Goal: Task Accomplishment & Management: Use online tool/utility

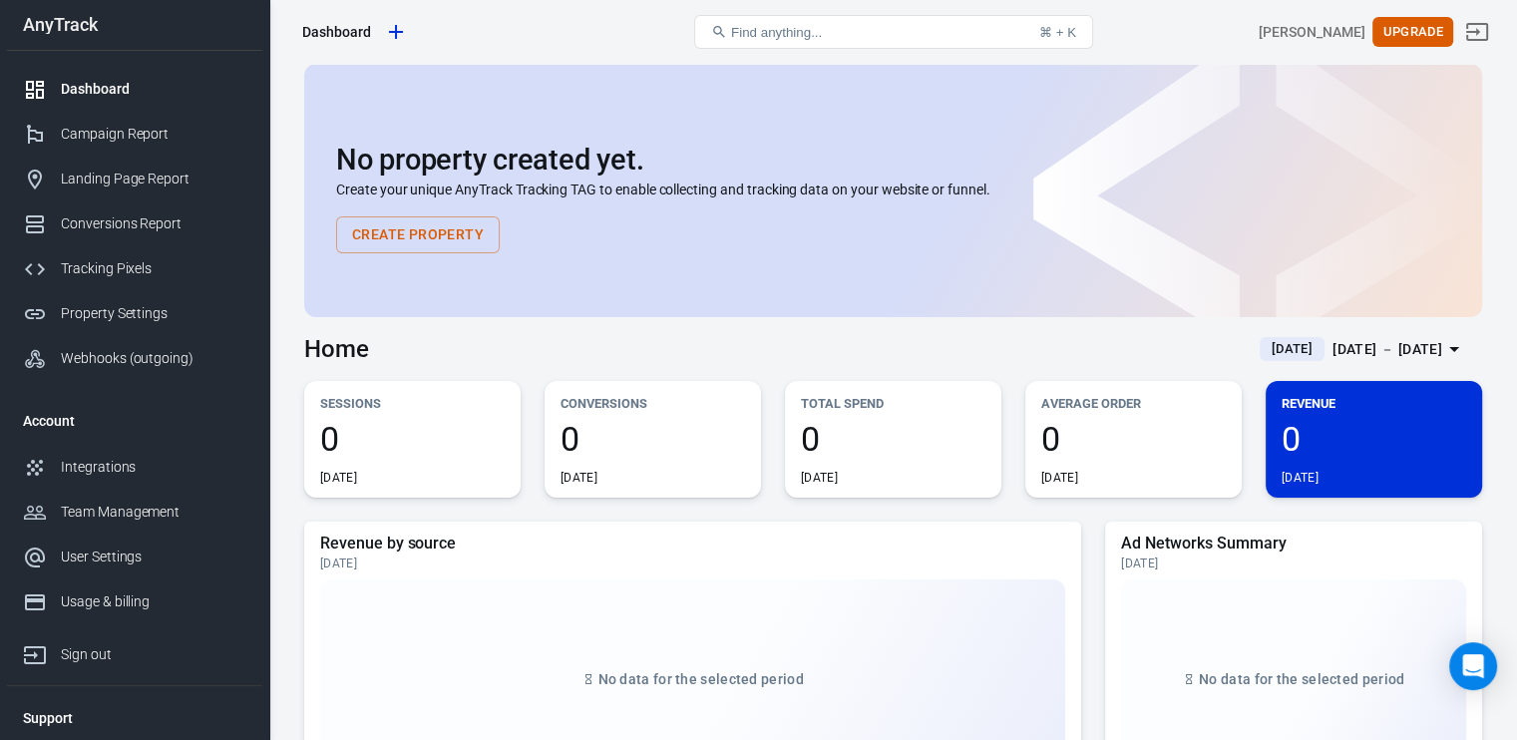
click at [122, 95] on div "Dashboard" at bounding box center [153, 89] width 185 height 21
click at [389, 30] on icon "Create new property" at bounding box center [396, 32] width 24 height 24
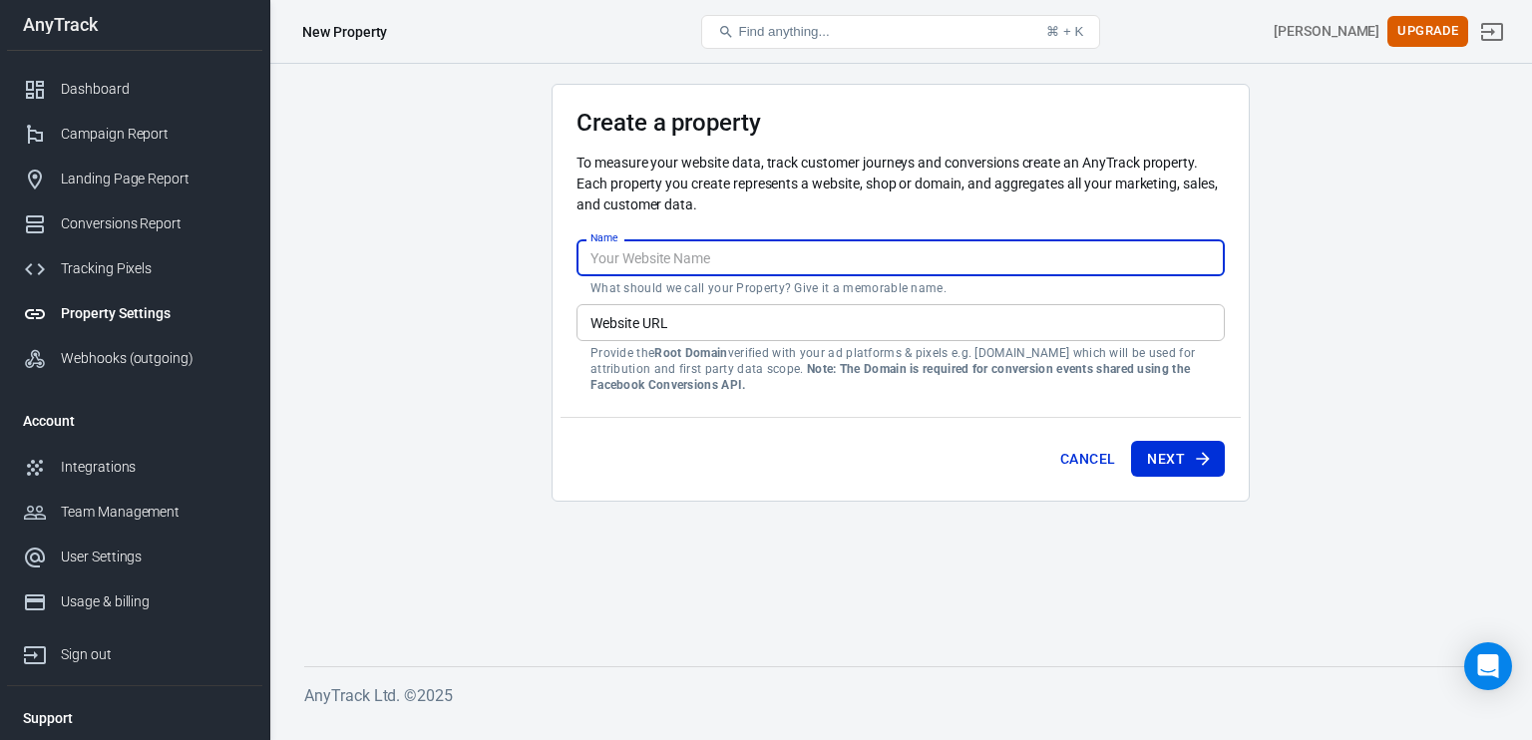
click at [670, 272] on input "Name" at bounding box center [900, 257] width 648 height 37
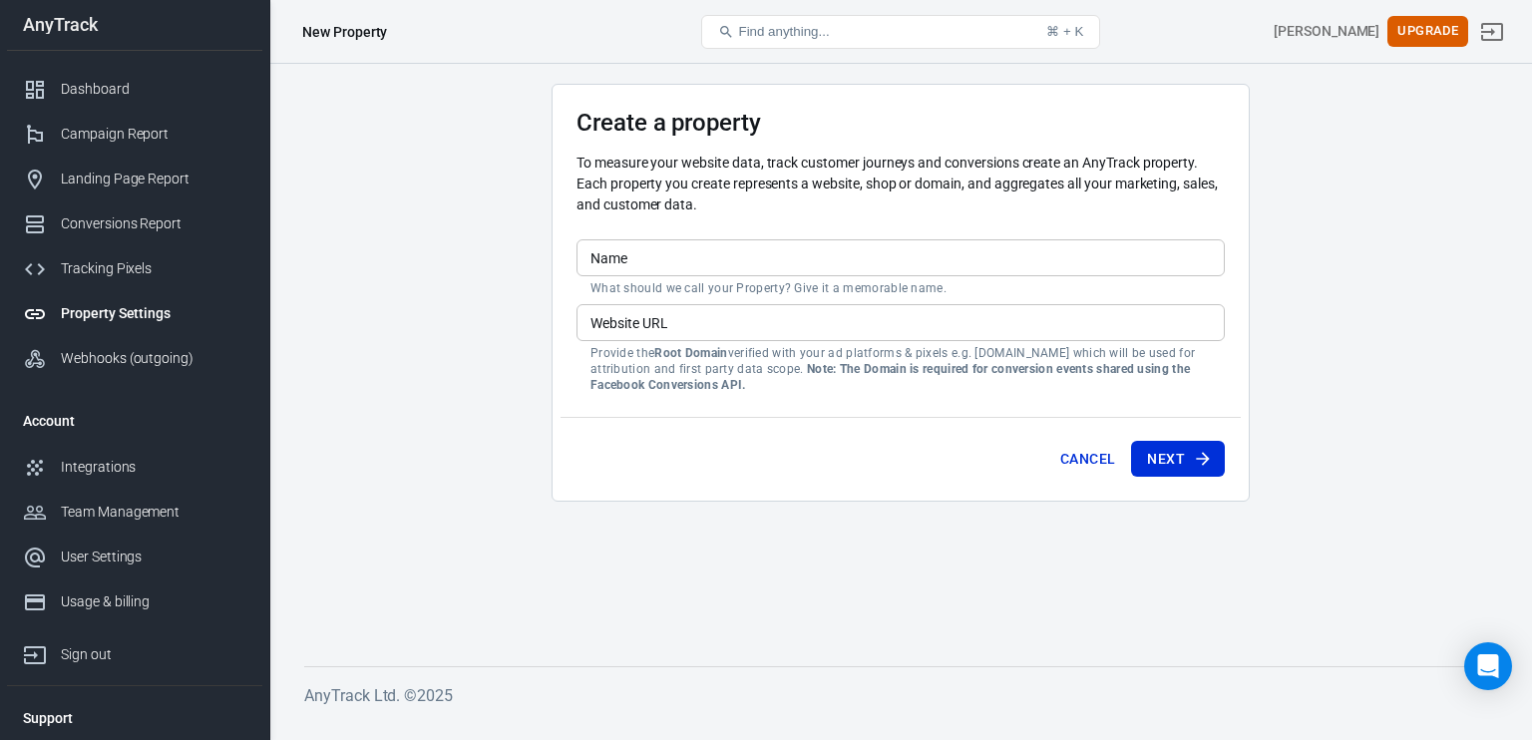
click at [566, 215] on div "Create a property To measure your website data, track customer journeys and con…" at bounding box center [901, 293] width 698 height 418
click at [111, 90] on div "Dashboard" at bounding box center [153, 89] width 185 height 21
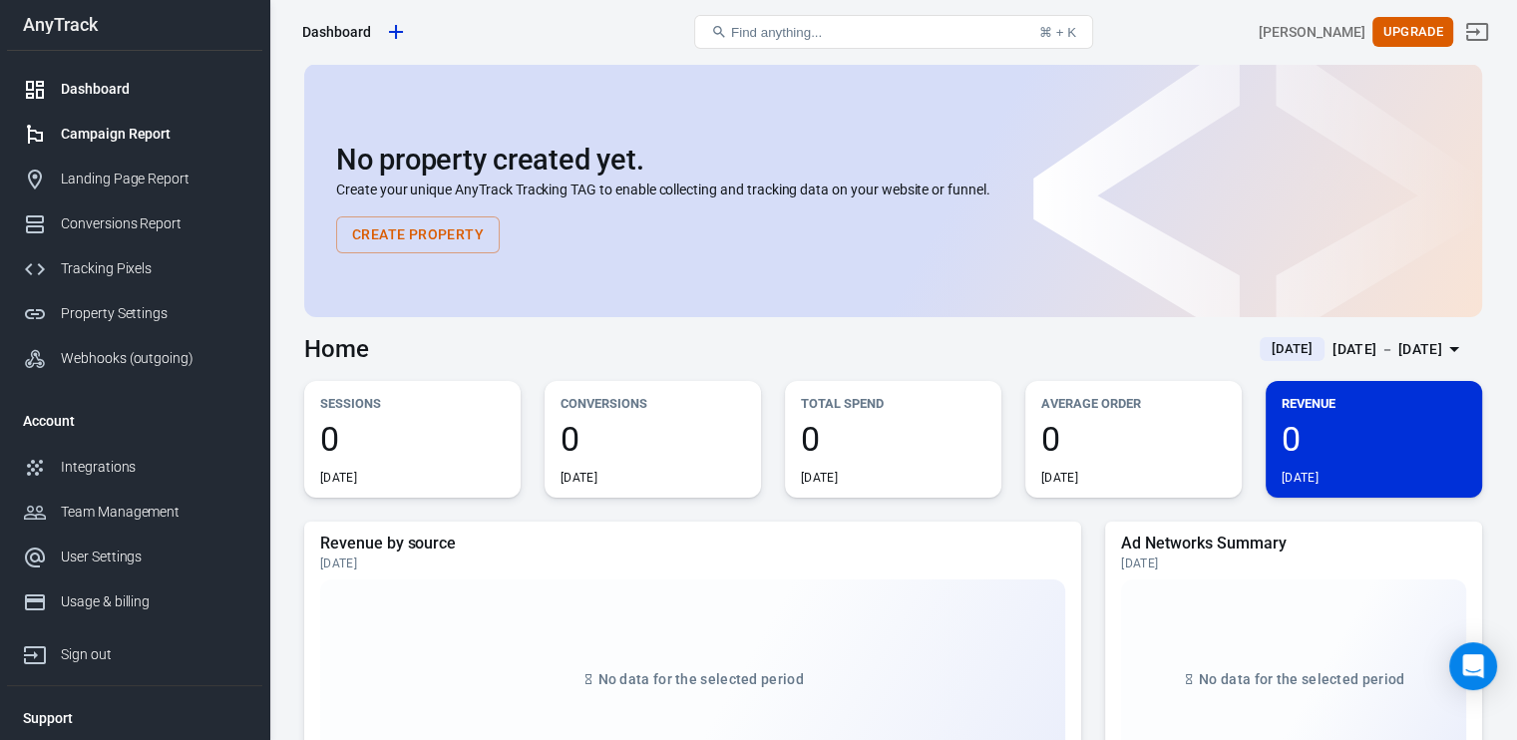
click at [115, 133] on div "Campaign Report" at bounding box center [153, 134] width 185 height 21
